Goal: Task Accomplishment & Management: Complete application form

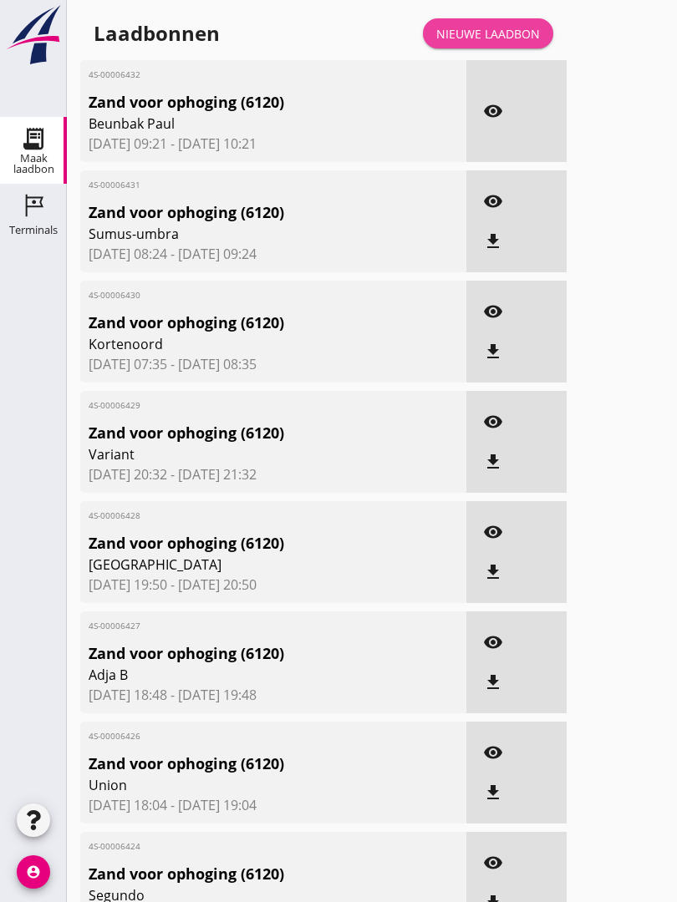
click at [499, 41] on div "Nieuwe laadbon" at bounding box center [488, 34] width 104 height 18
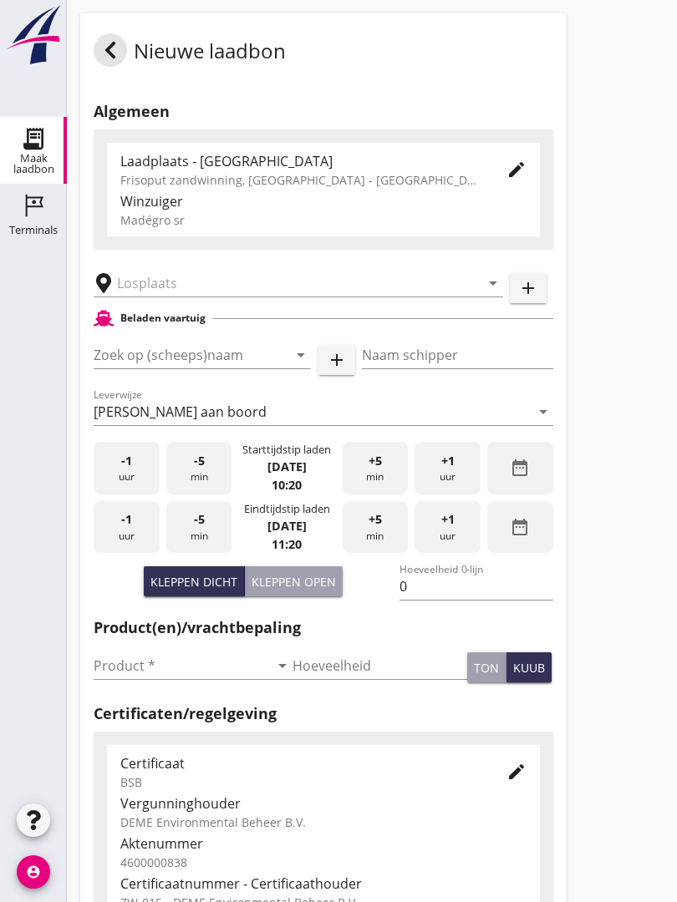
click at [232, 297] on input "text" at bounding box center [286, 283] width 339 height 27
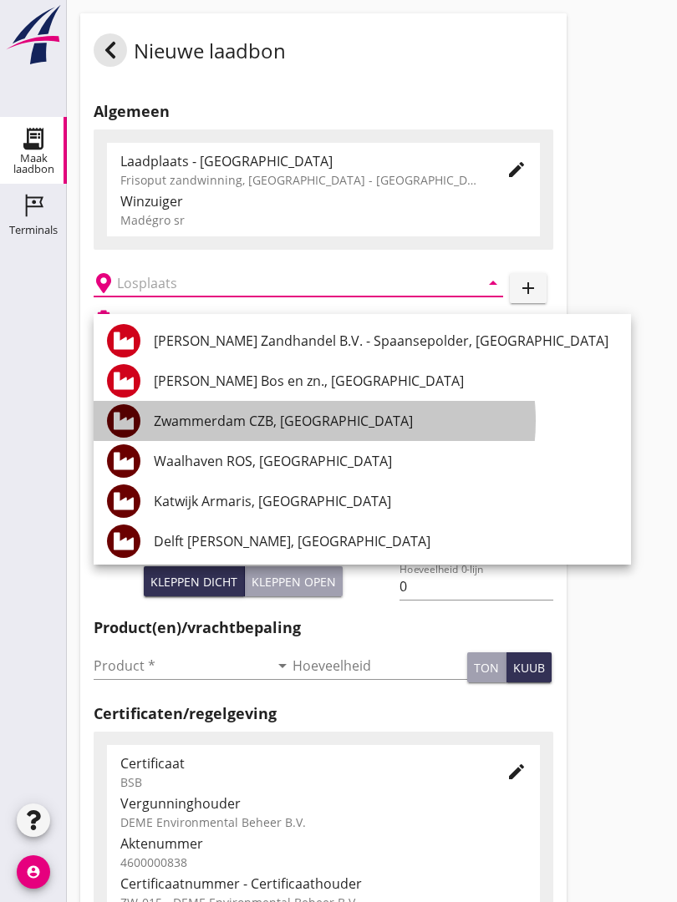
click at [334, 418] on div "Zwammerdam CZB, [GEOGRAPHIC_DATA]" at bounding box center [386, 421] width 464 height 20
type input "Zwammerdam CZB, [GEOGRAPHIC_DATA]"
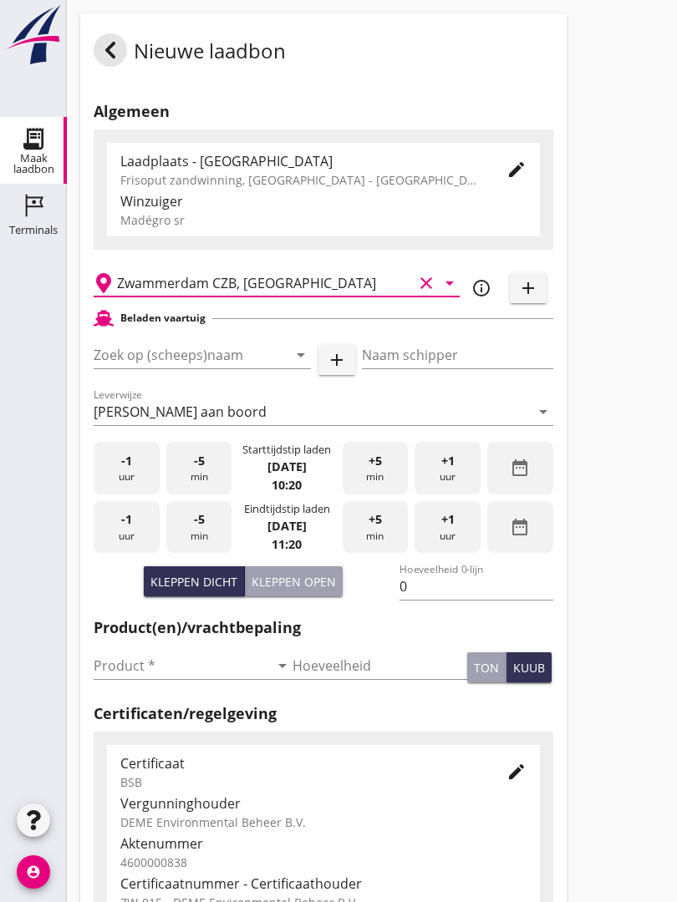
click at [244, 368] on input "Zoek op (scheeps)naam" at bounding box center [179, 355] width 170 height 27
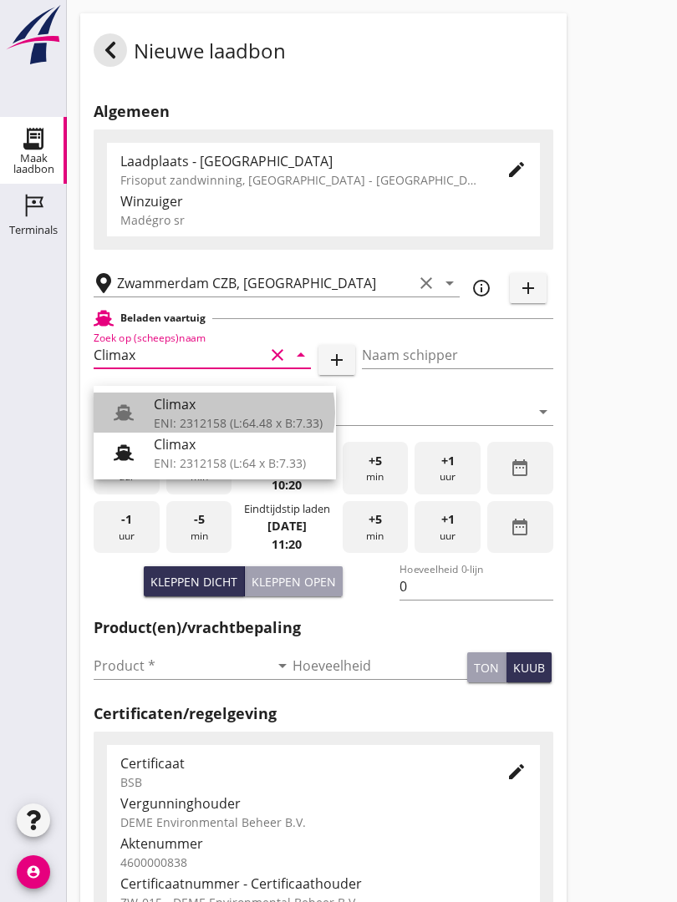
click at [221, 413] on div "Climax" at bounding box center [238, 404] width 169 height 20
type input "Climax"
type input "[PERSON_NAME]"
type input "510"
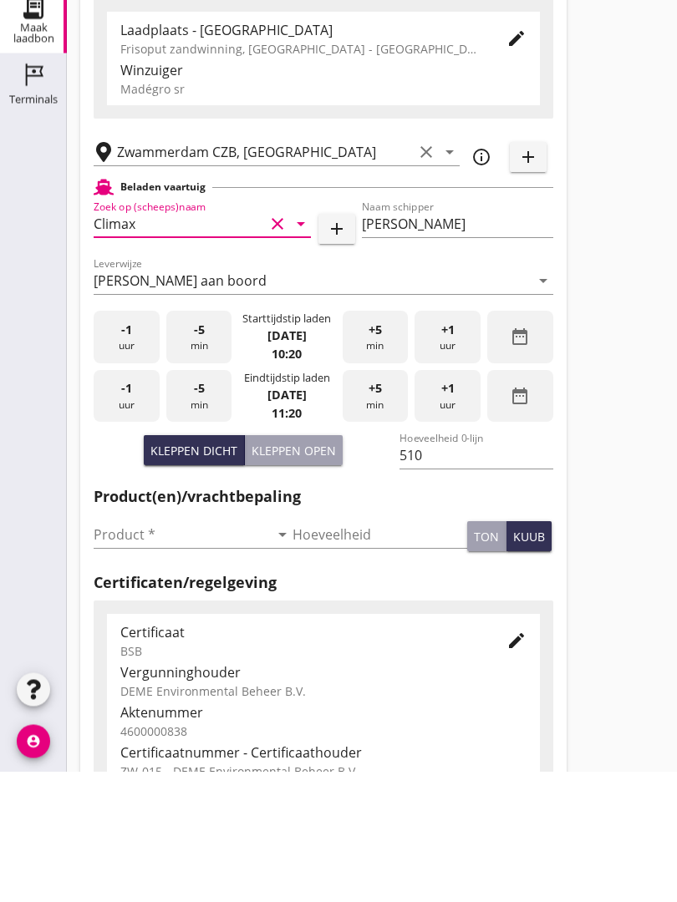
click at [136, 652] on input "Product *" at bounding box center [181, 665] width 175 height 27
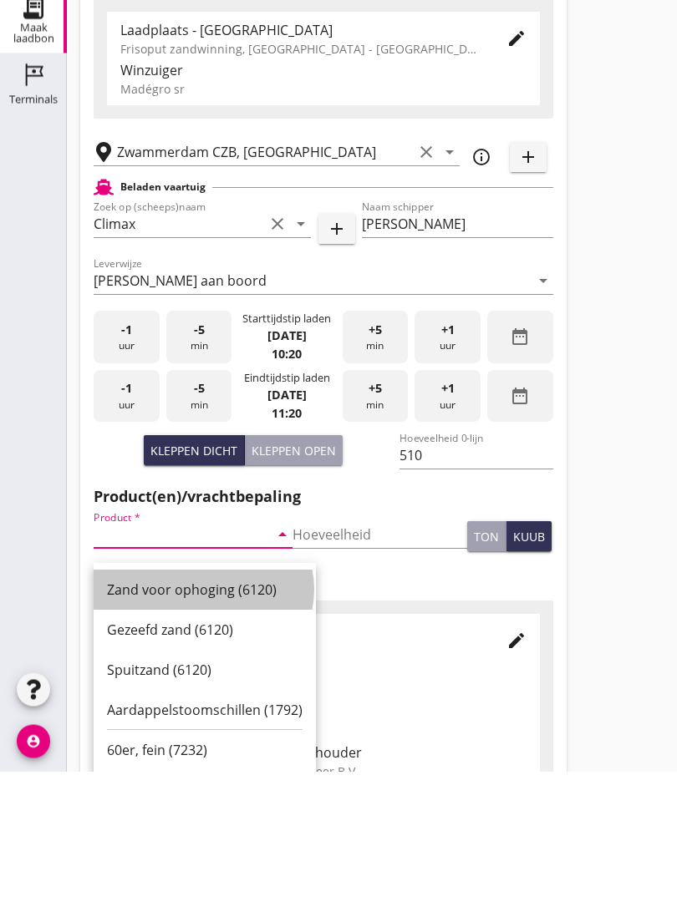
click at [214, 711] on div "Zand voor ophoging (6120)" at bounding box center [204, 721] width 195 height 20
type input "Zand voor ophoging (6120)"
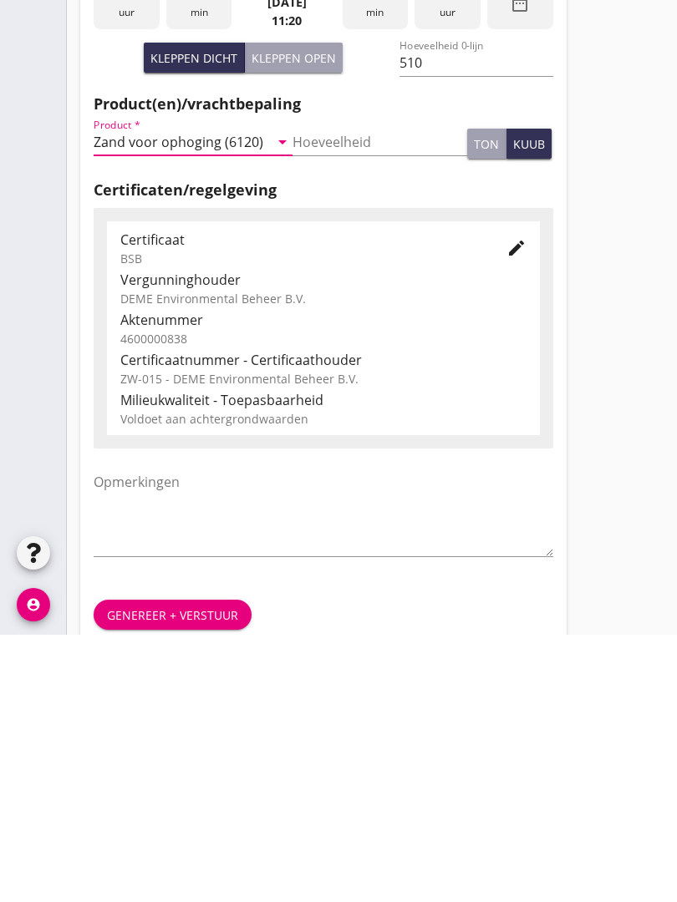
scroll to position [292, 0]
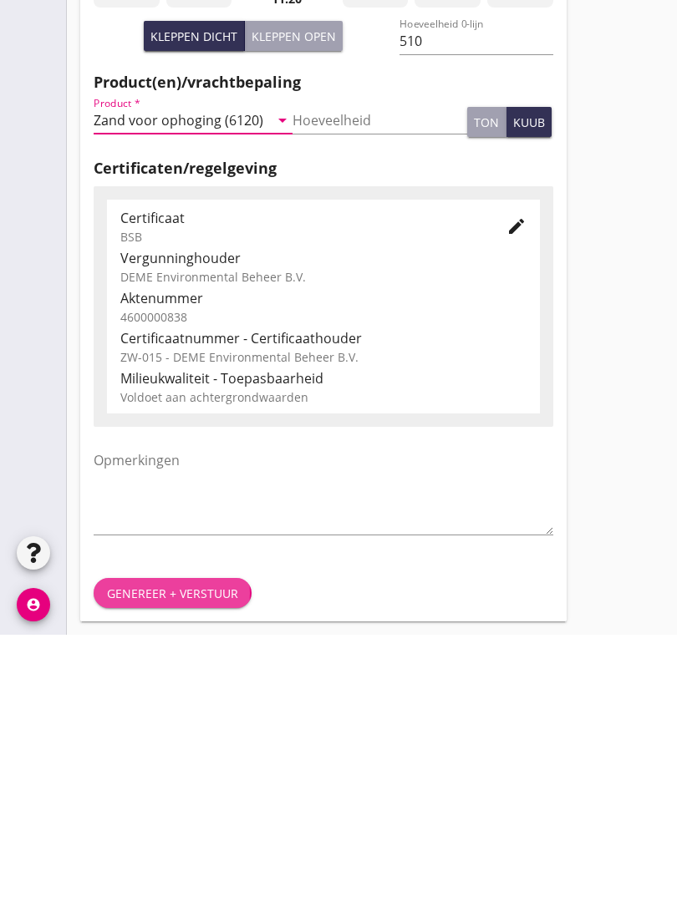
click at [182, 852] on div "Genereer + verstuur" at bounding box center [172, 861] width 131 height 18
